Goal: Book appointment/travel/reservation

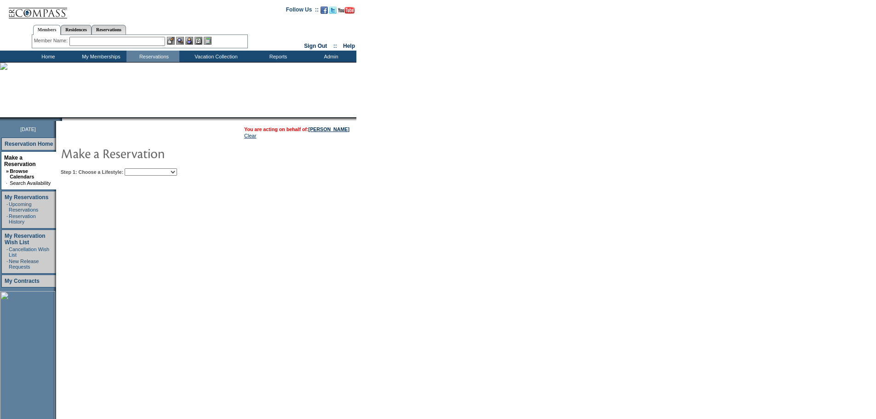
click at [170, 172] on select "Beach Leisure Metropolitan Mountain OIAL for Adventure OIAL for Couples OIAL fo…" at bounding box center [151, 171] width 52 height 7
select select "Beach"
click at [140, 169] on select "Beach Leisure Metropolitan Mountain OIAL for Adventure OIAL for Couples OIAL fo…" at bounding box center [151, 171] width 52 height 7
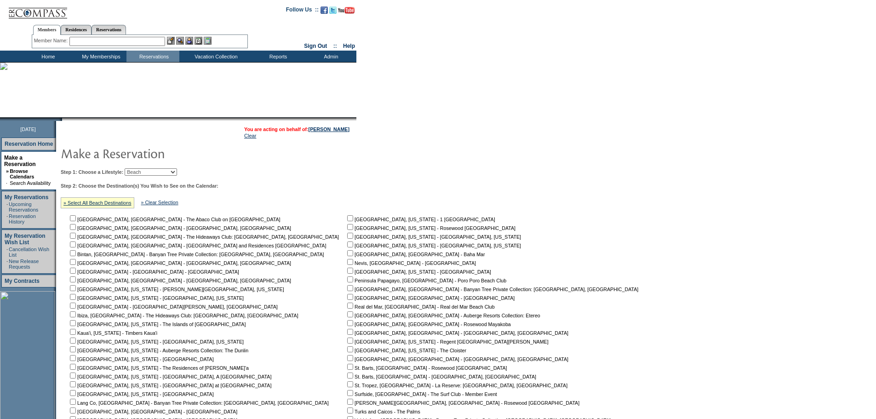
click at [451, 162] on td at bounding box center [351, 153] width 586 height 18
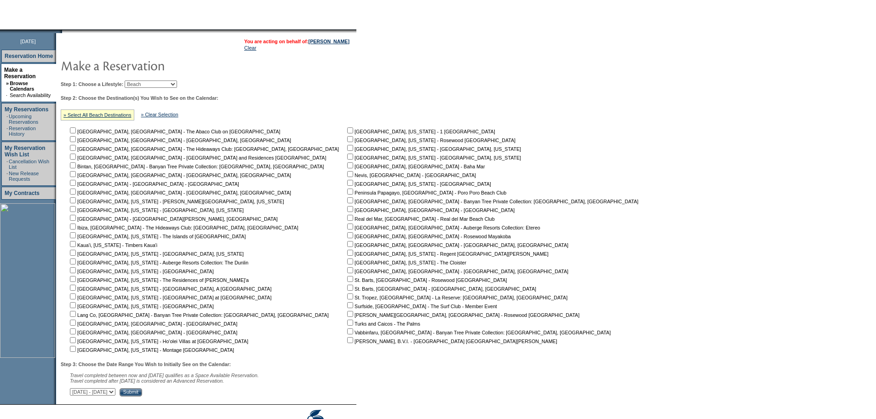
scroll to position [139, 0]
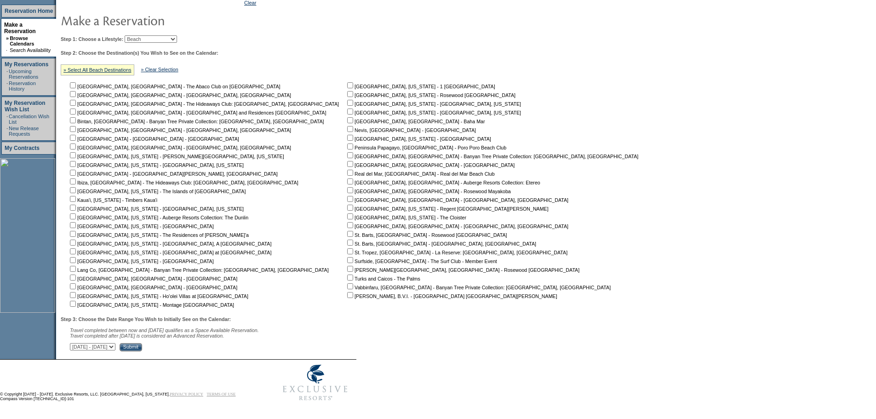
click at [347, 119] on input "checkbox" at bounding box center [350, 120] width 6 height 6
checkbox input "true"
click at [142, 348] on input "Submit" at bounding box center [130, 347] width 23 height 8
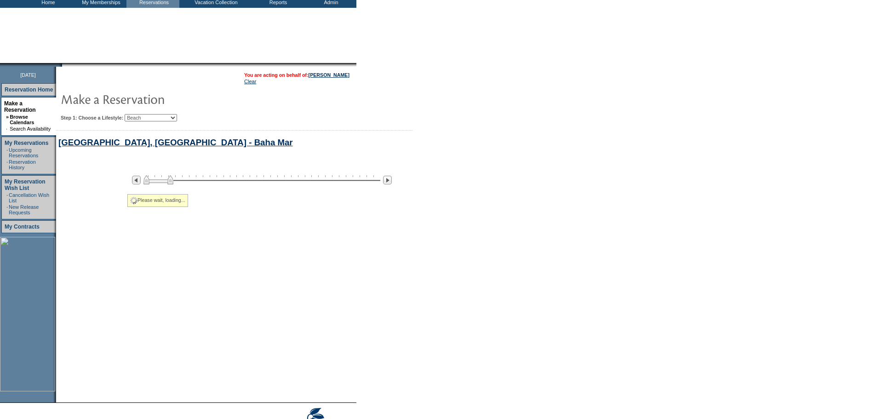
select select "Beach"
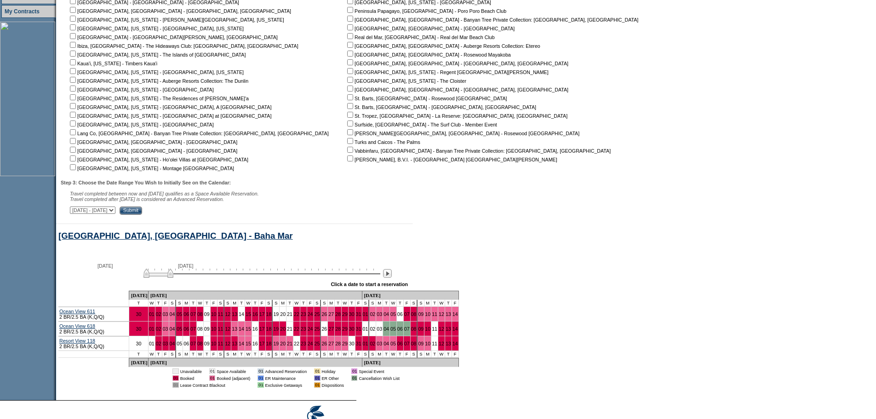
scroll to position [322, 0]
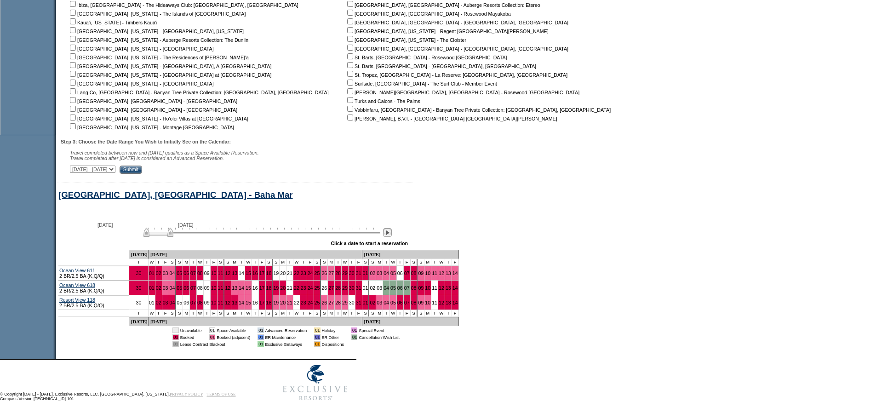
click at [392, 228] on img at bounding box center [387, 232] width 9 height 9
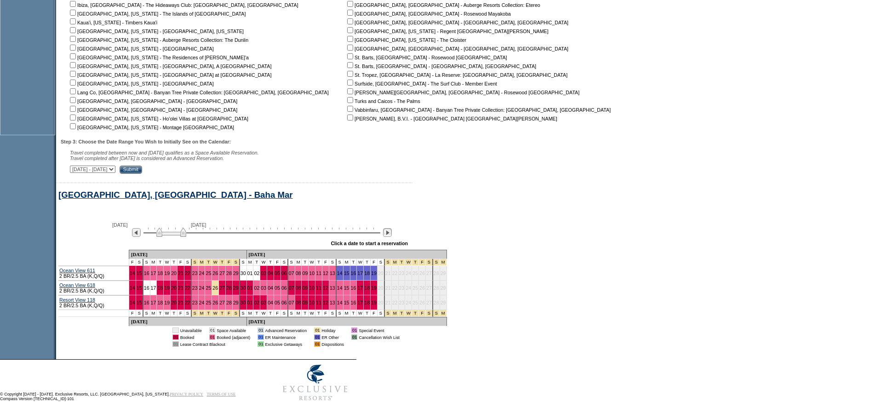
click at [392, 228] on img at bounding box center [387, 232] width 9 height 9
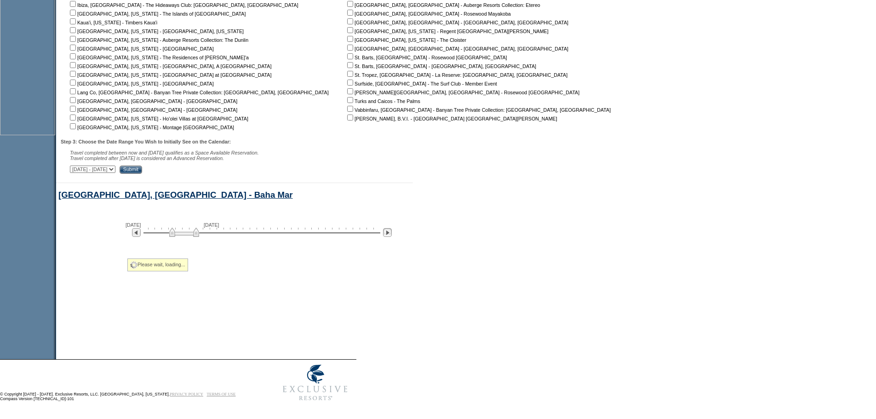
scroll to position [241, 0]
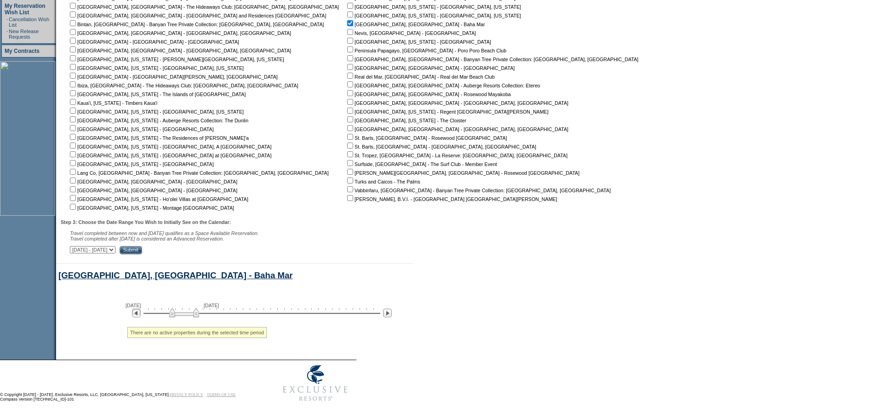
click at [141, 308] on img at bounding box center [136, 312] width 9 height 9
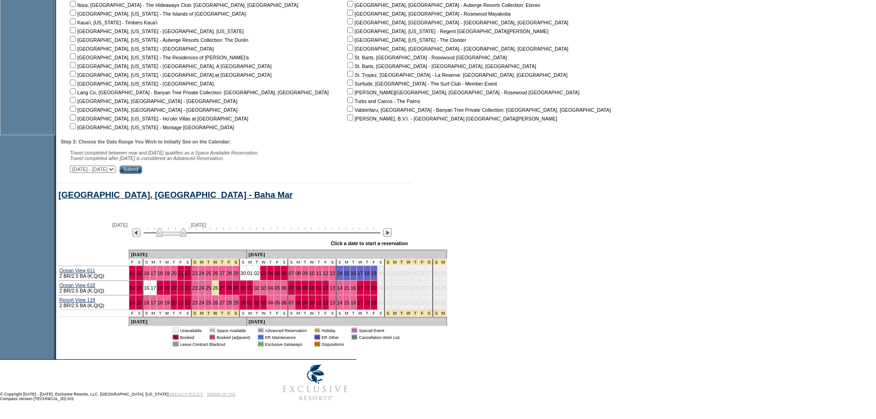
scroll to position [322, 0]
click at [141, 230] on img at bounding box center [136, 232] width 9 height 9
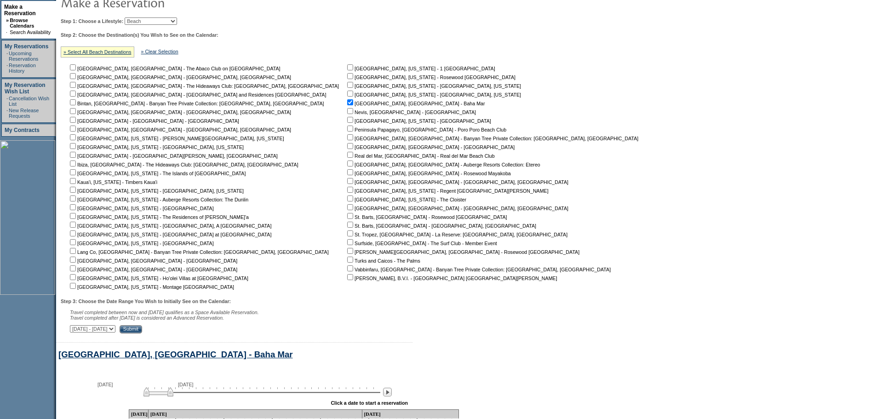
scroll to position [0, 0]
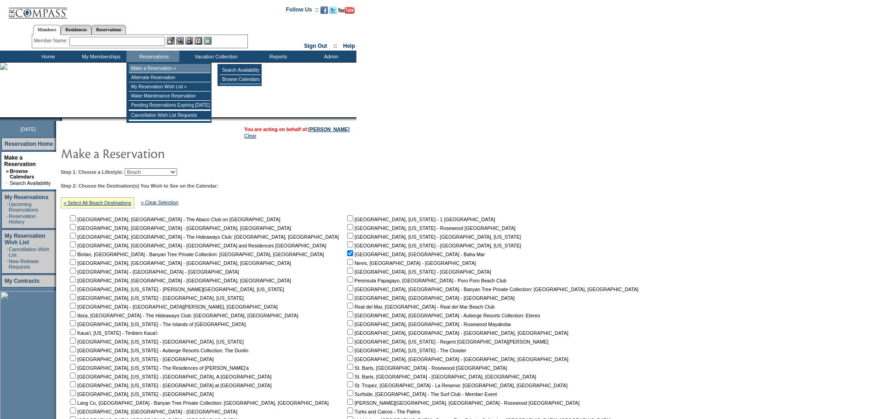
click at [157, 65] on td "Make a Reservation »" at bounding box center [170, 68] width 82 height 9
